Goal: Transaction & Acquisition: Purchase product/service

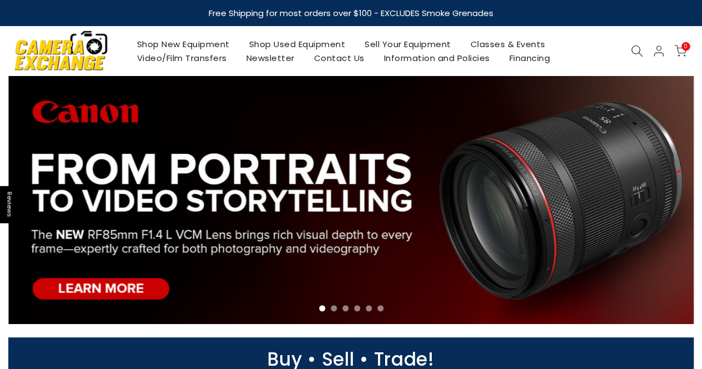
click at [313, 43] on link "Shop Used Equipment" at bounding box center [297, 44] width 116 height 14
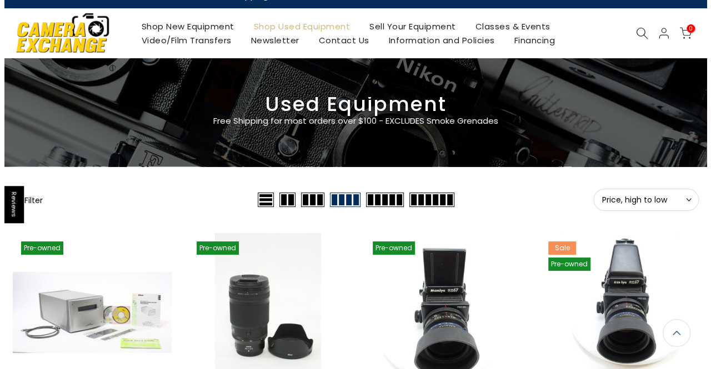
scroll to position [1, 0]
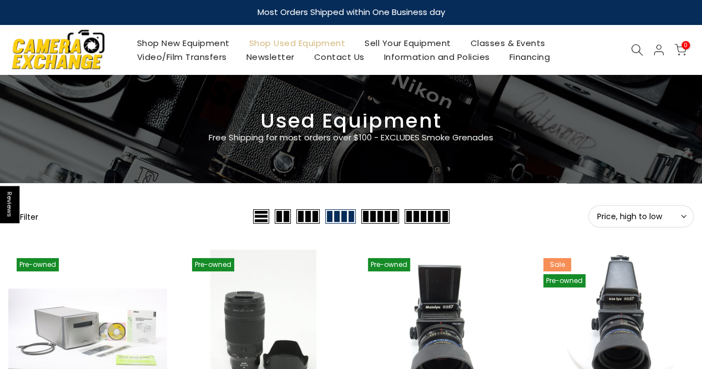
click at [32, 221] on button "Filter" at bounding box center [23, 216] width 30 height 11
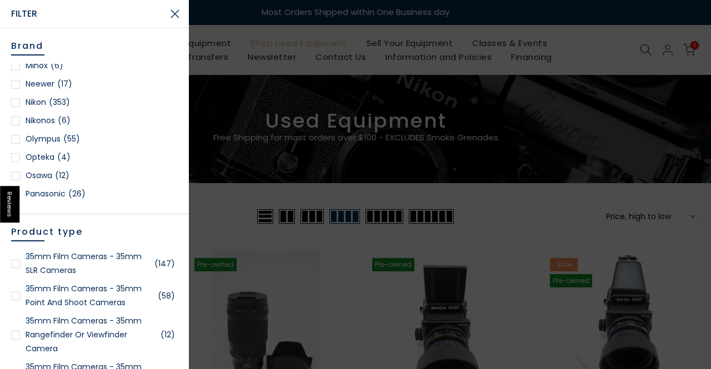
scroll to position [944, 0]
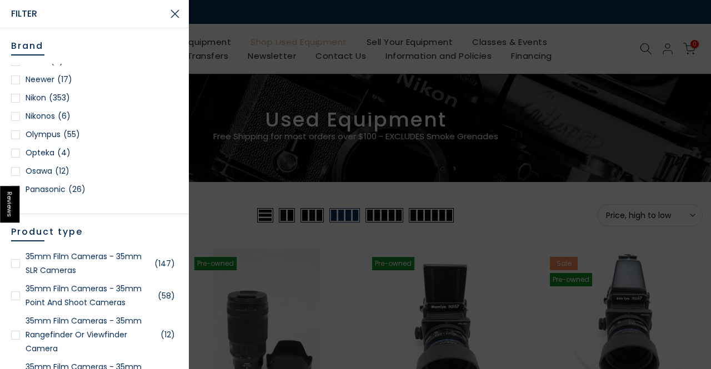
click at [17, 137] on div at bounding box center [15, 134] width 9 height 9
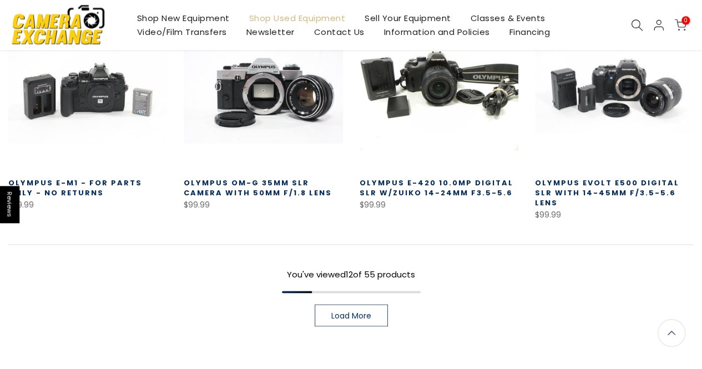
scroll to position [750, 0]
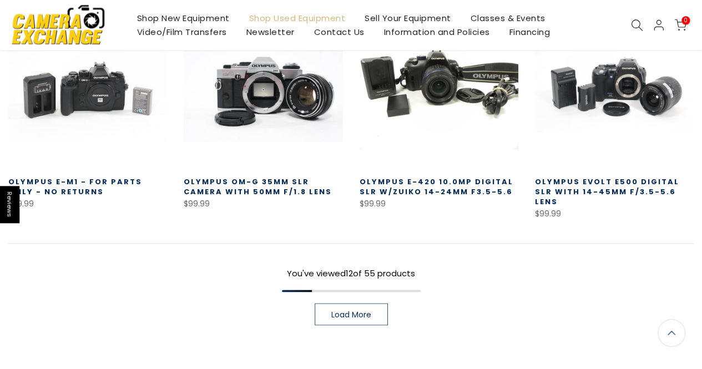
click at [361, 310] on span "Load More" at bounding box center [352, 314] width 40 height 8
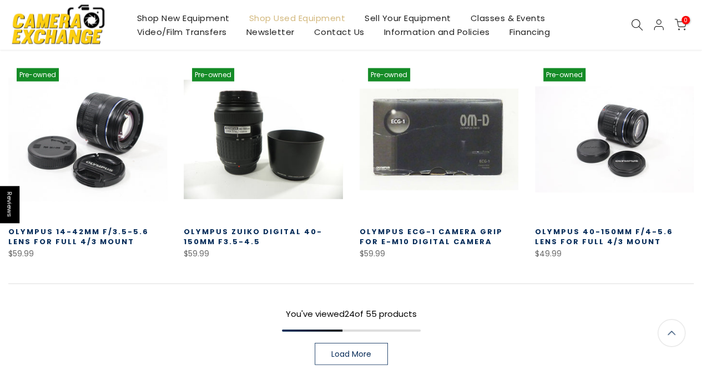
scroll to position [1375, 0]
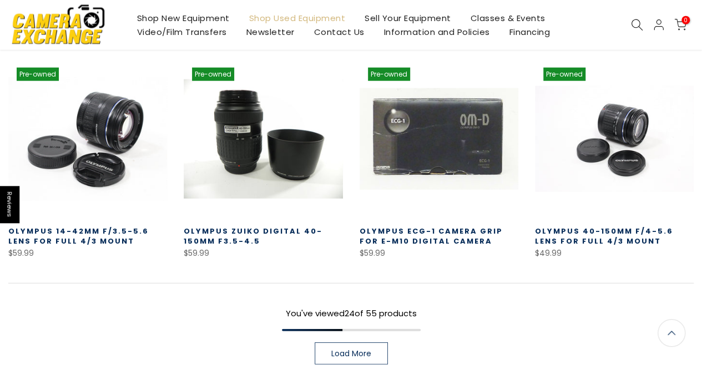
click at [367, 350] on span "Load More" at bounding box center [352, 354] width 40 height 8
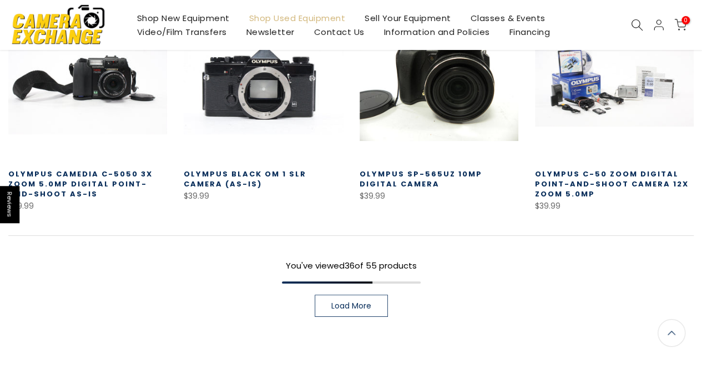
scroll to position [2097, 0]
click at [372, 294] on link "Load More" at bounding box center [351, 305] width 73 height 22
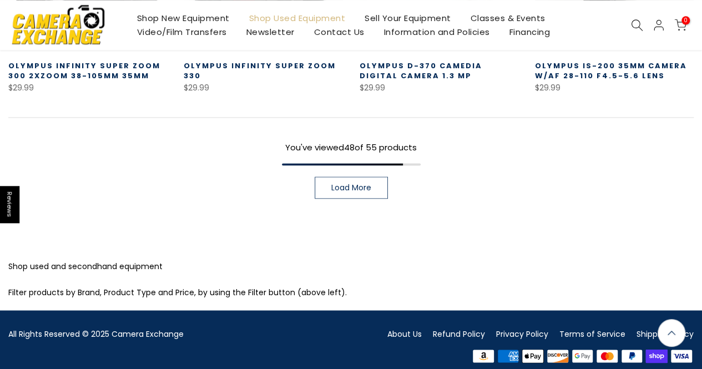
scroll to position [2879, 0]
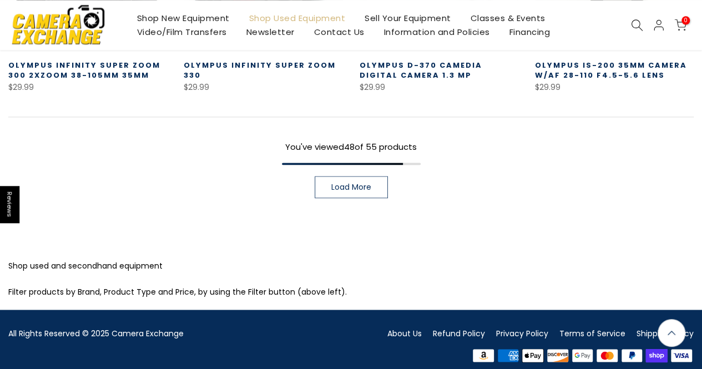
click at [349, 182] on link "Load More" at bounding box center [351, 187] width 73 height 22
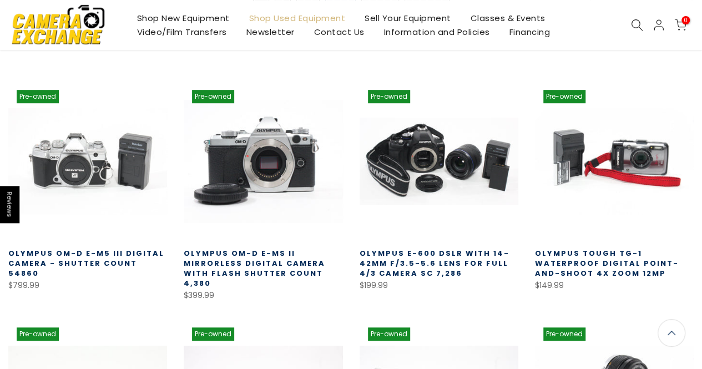
scroll to position [221, 0]
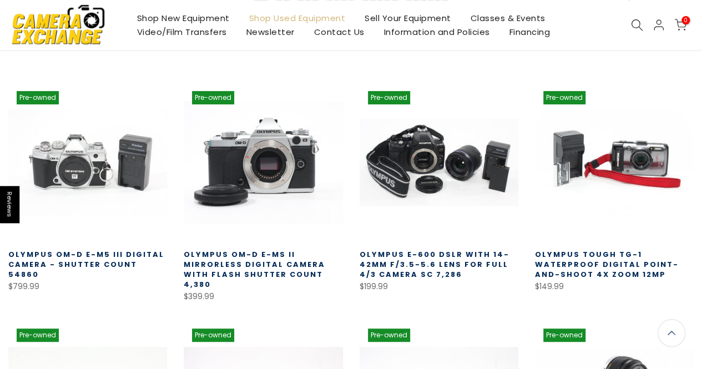
click at [239, 165] on link at bounding box center [263, 162] width 159 height 159
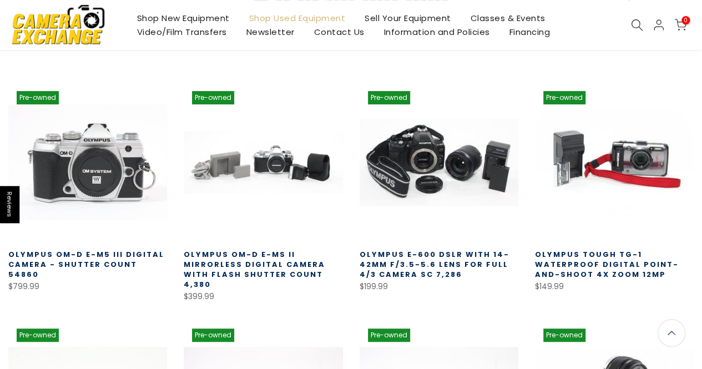
click at [89, 172] on link at bounding box center [87, 162] width 159 height 159
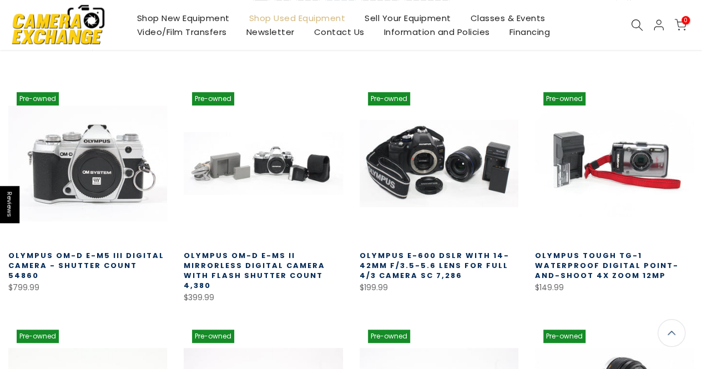
scroll to position [222, 0]
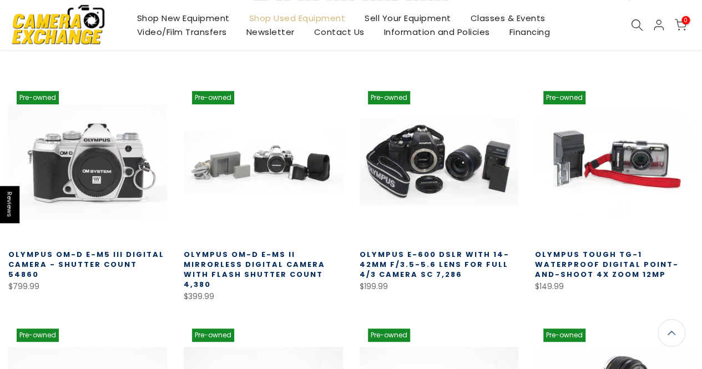
click at [123, 158] on link at bounding box center [87, 162] width 159 height 159
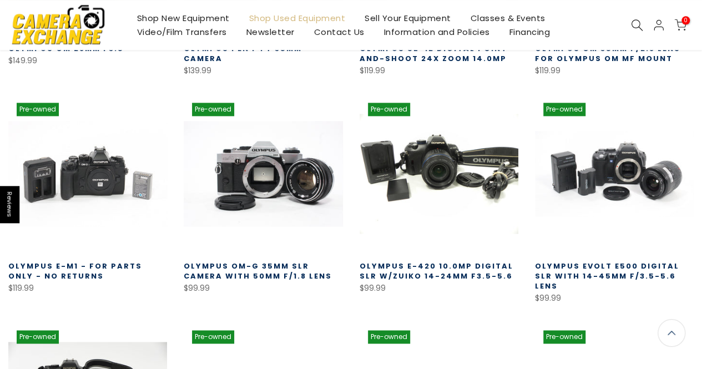
scroll to position [665, 0]
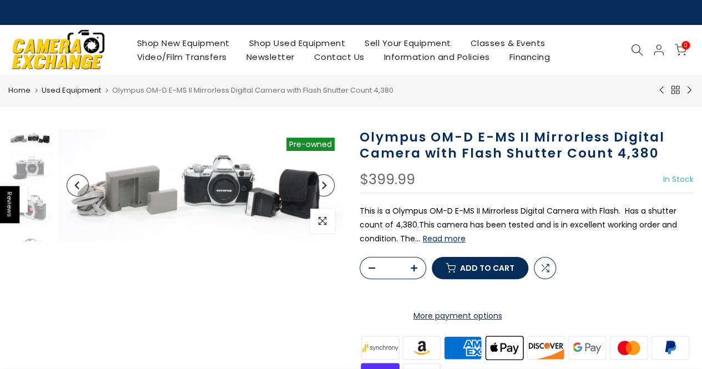
click at [453, 239] on button "Read more" at bounding box center [444, 239] width 43 height 10
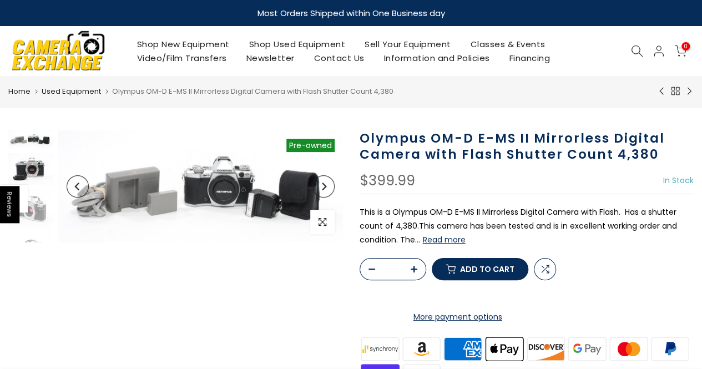
click at [29, 167] on img at bounding box center [30, 169] width 44 height 32
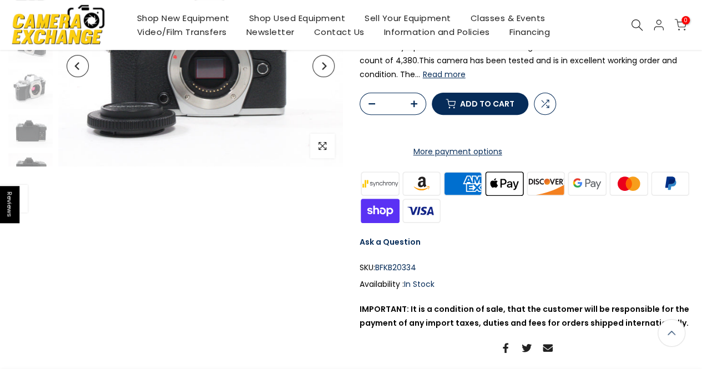
scroll to position [167, 0]
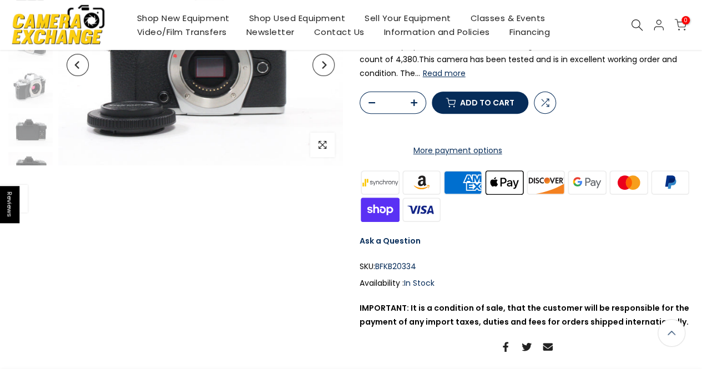
click at [446, 158] on link "More payment options" at bounding box center [458, 151] width 197 height 14
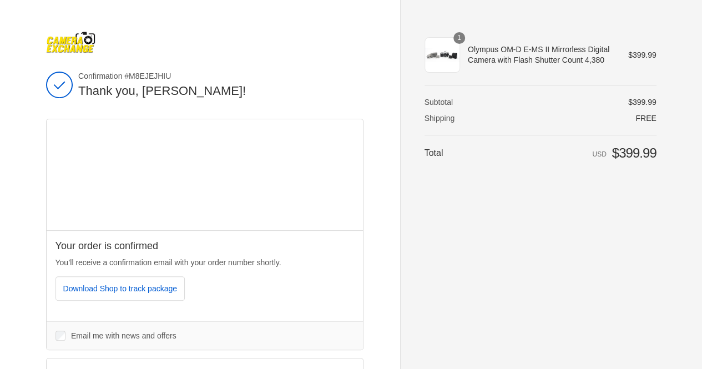
click at [554, 58] on span "Olympus OM-D E-MS II Mirrorless Digital Camera with Flash Shutter Count 4,380" at bounding box center [540, 54] width 145 height 20
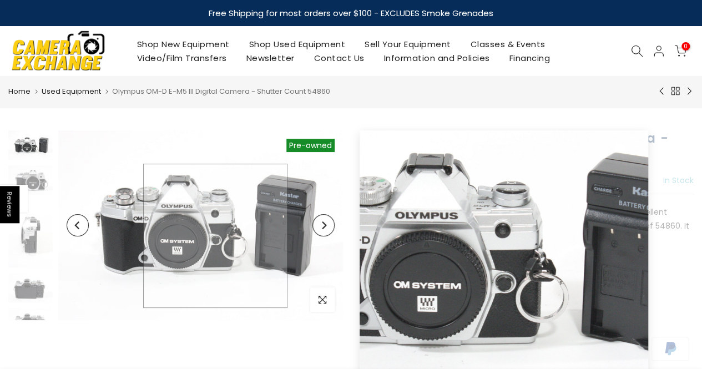
click at [215, 236] on img at bounding box center [200, 225] width 285 height 190
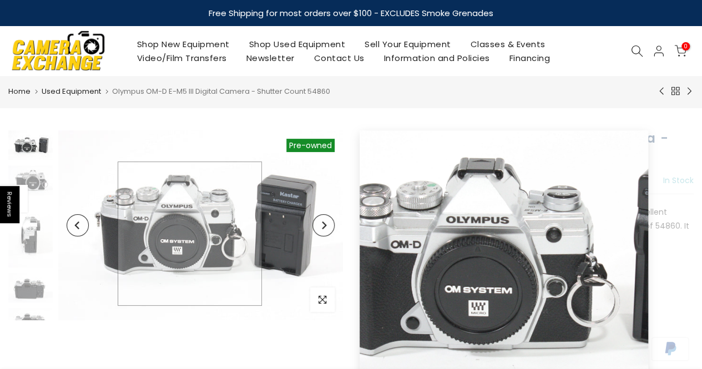
click at [190, 234] on img at bounding box center [200, 225] width 285 height 190
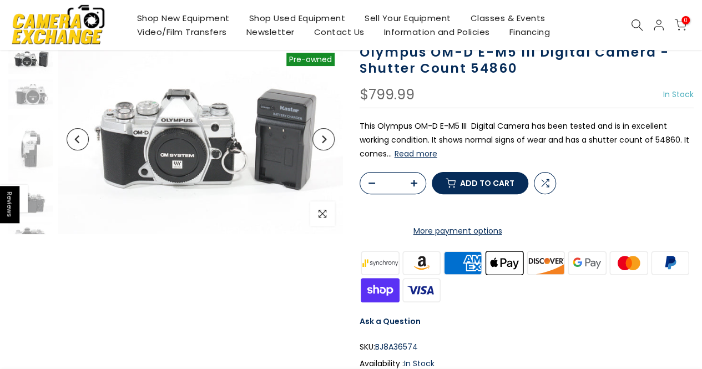
scroll to position [111, 0]
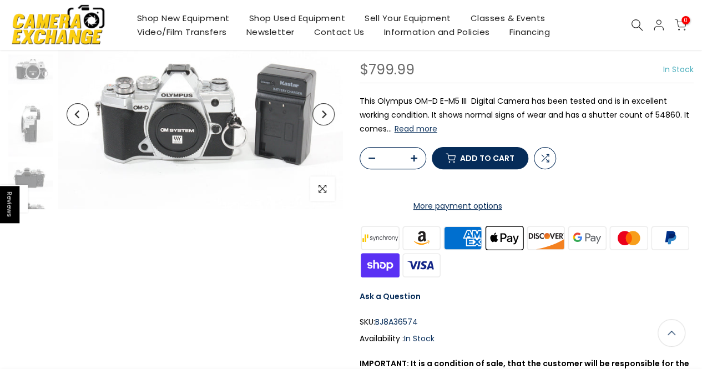
click at [410, 128] on button "Read more" at bounding box center [416, 129] width 43 height 10
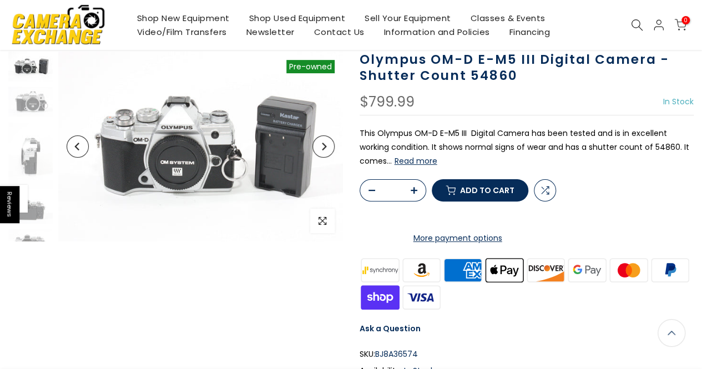
scroll to position [80, 0]
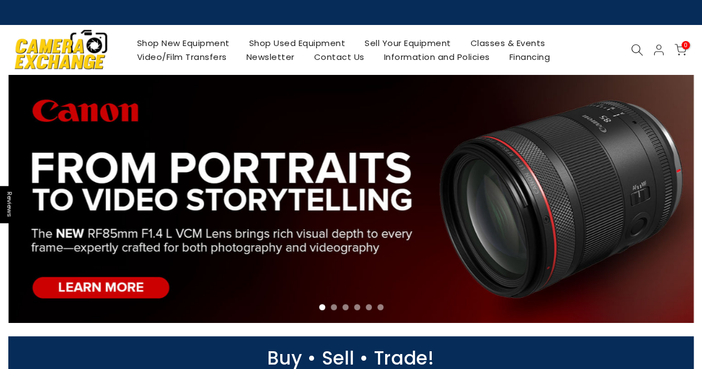
click at [322, 45] on link "Shop Used Equipment" at bounding box center [297, 43] width 116 height 14
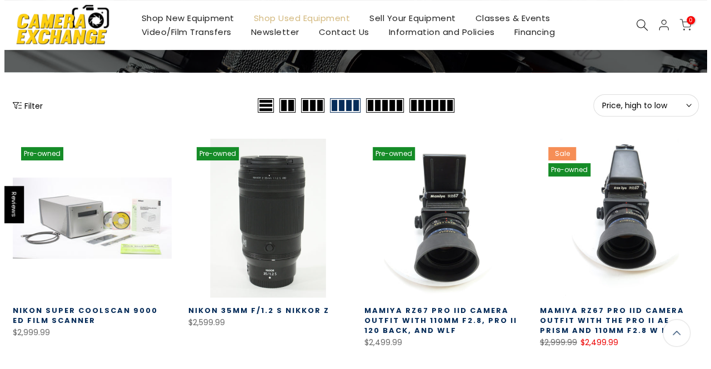
scroll to position [110, 0]
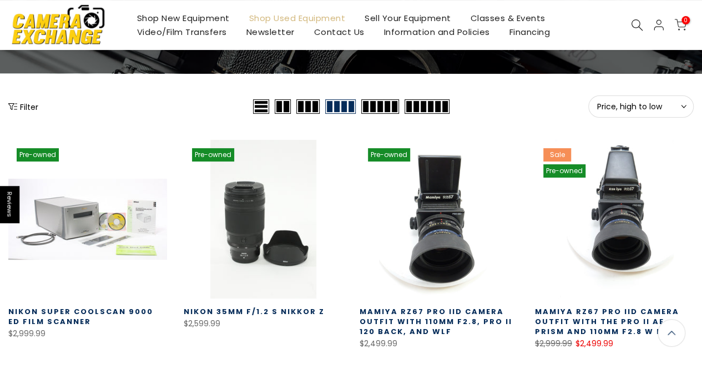
click at [30, 111] on button "Filter" at bounding box center [23, 106] width 30 height 11
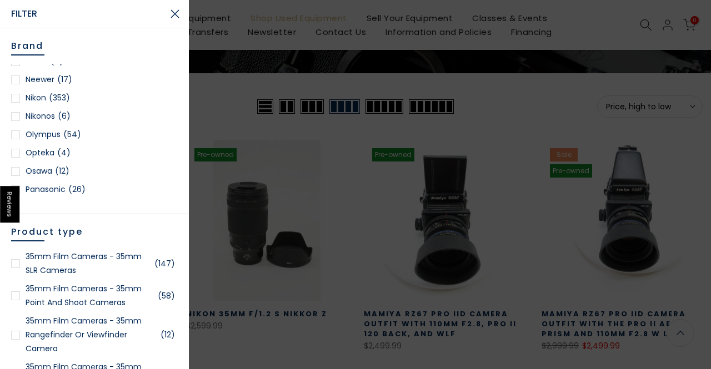
click at [18, 135] on div at bounding box center [15, 134] width 9 height 9
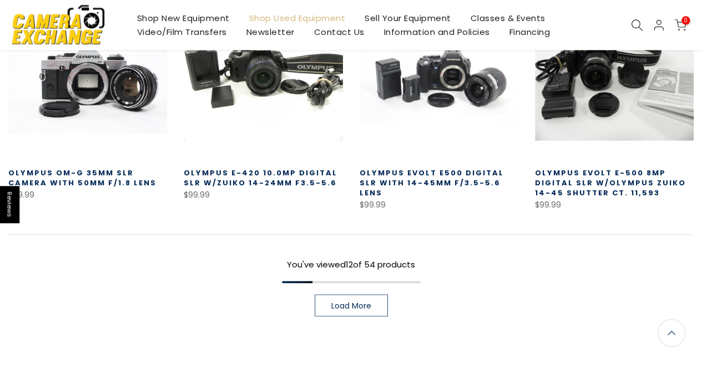
scroll to position [750, 0]
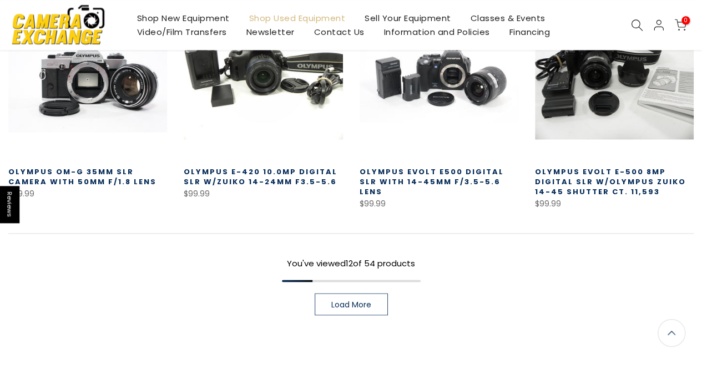
click at [345, 301] on span "Load More" at bounding box center [352, 304] width 40 height 8
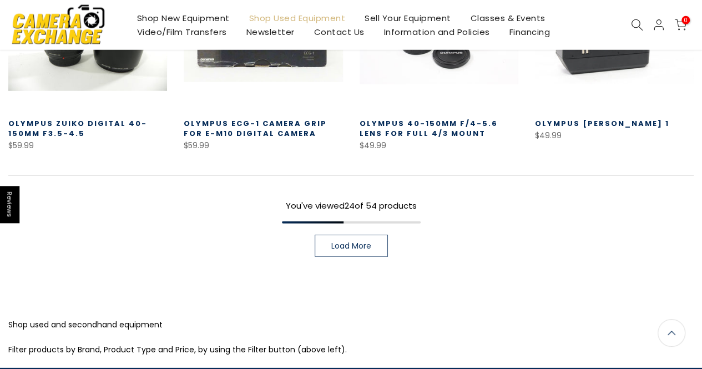
scroll to position [1472, 0]
click at [360, 247] on span "Load More" at bounding box center [352, 246] width 40 height 8
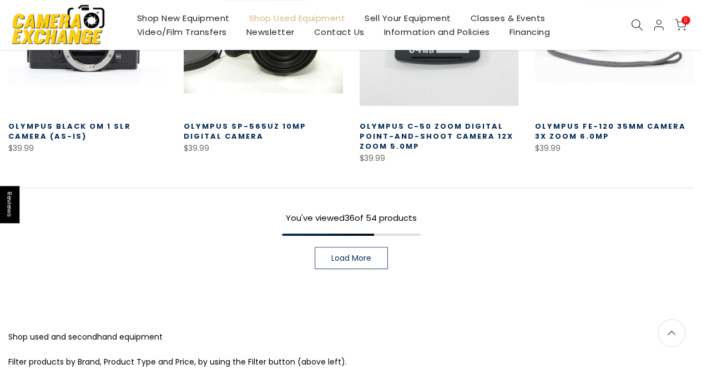
scroll to position [2138, 0]
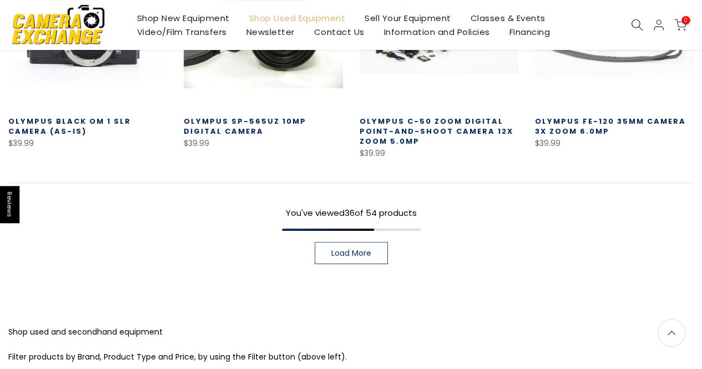
click at [381, 253] on link "Load More" at bounding box center [351, 253] width 73 height 22
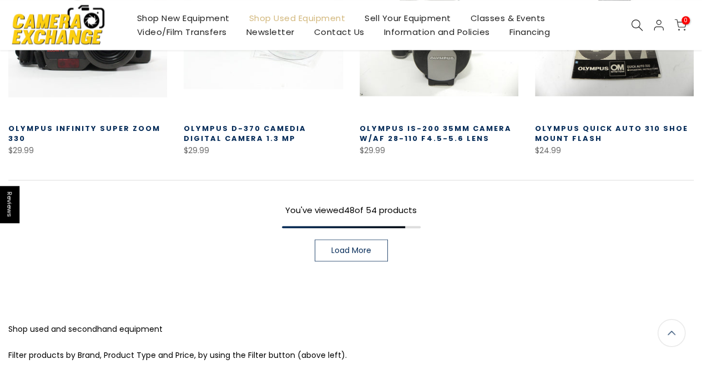
scroll to position [2804, 0]
click at [350, 244] on link "Load More" at bounding box center [351, 250] width 73 height 22
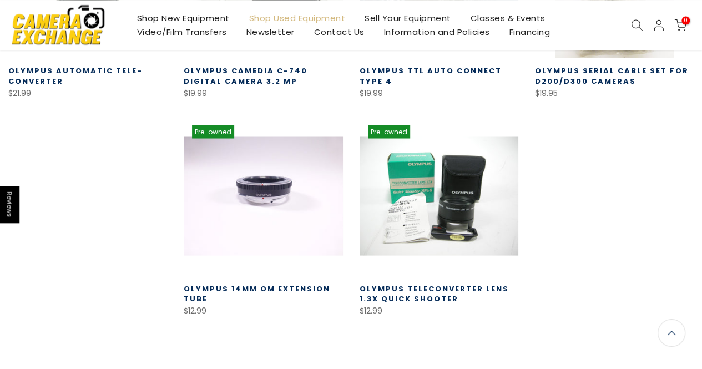
scroll to position [3083, 0]
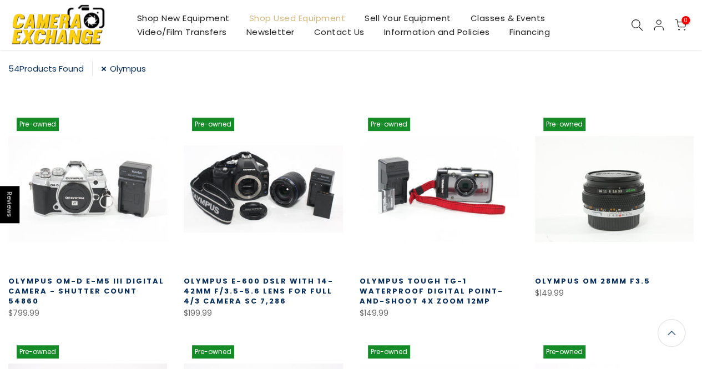
scroll to position [110, 0]
